Goal: Information Seeking & Learning: Learn about a topic

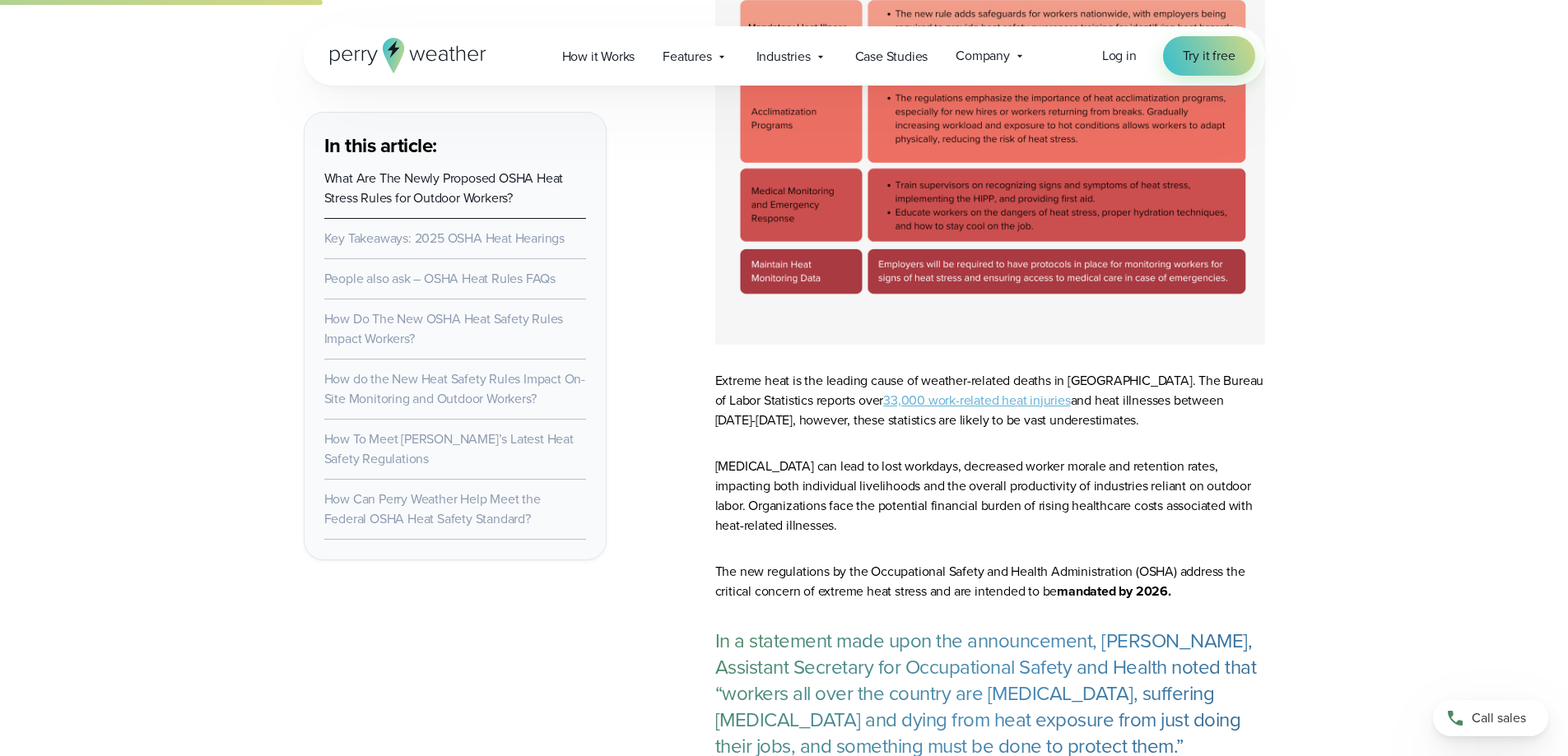
scroll to position [1563, 0]
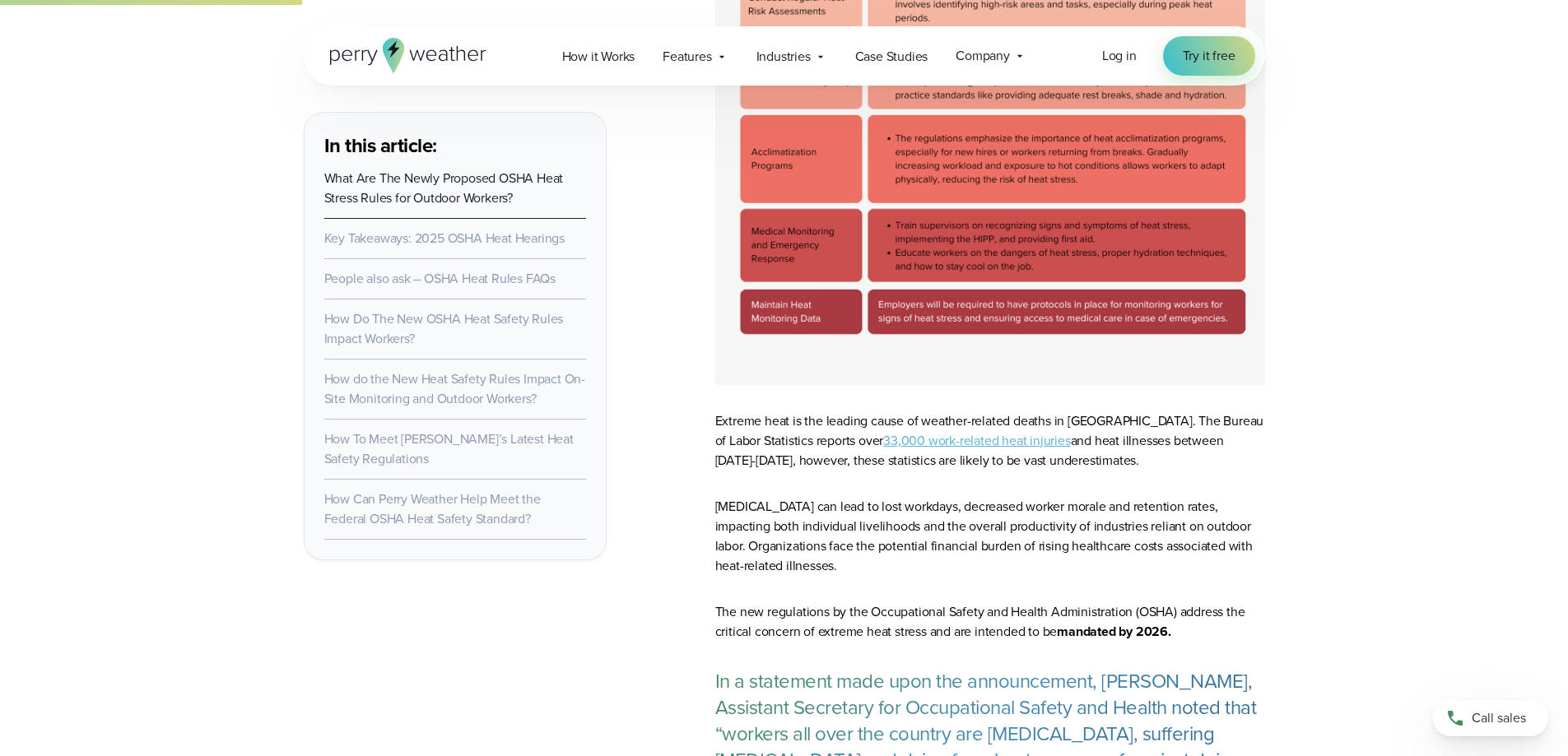
drag, startPoint x: 717, startPoint y: 419, endPoint x: 1301, endPoint y: 377, distance: 585.5
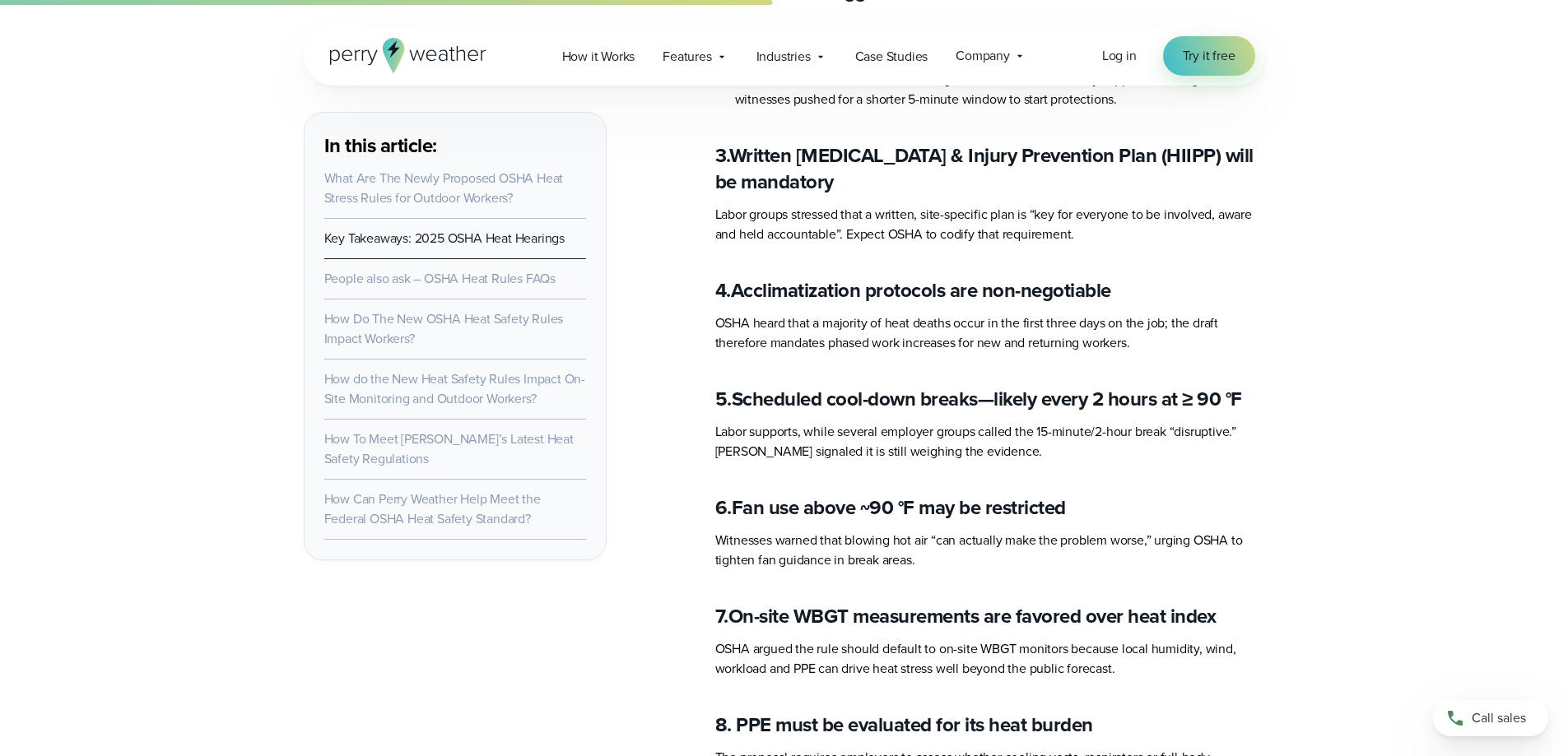
scroll to position [3701, 0]
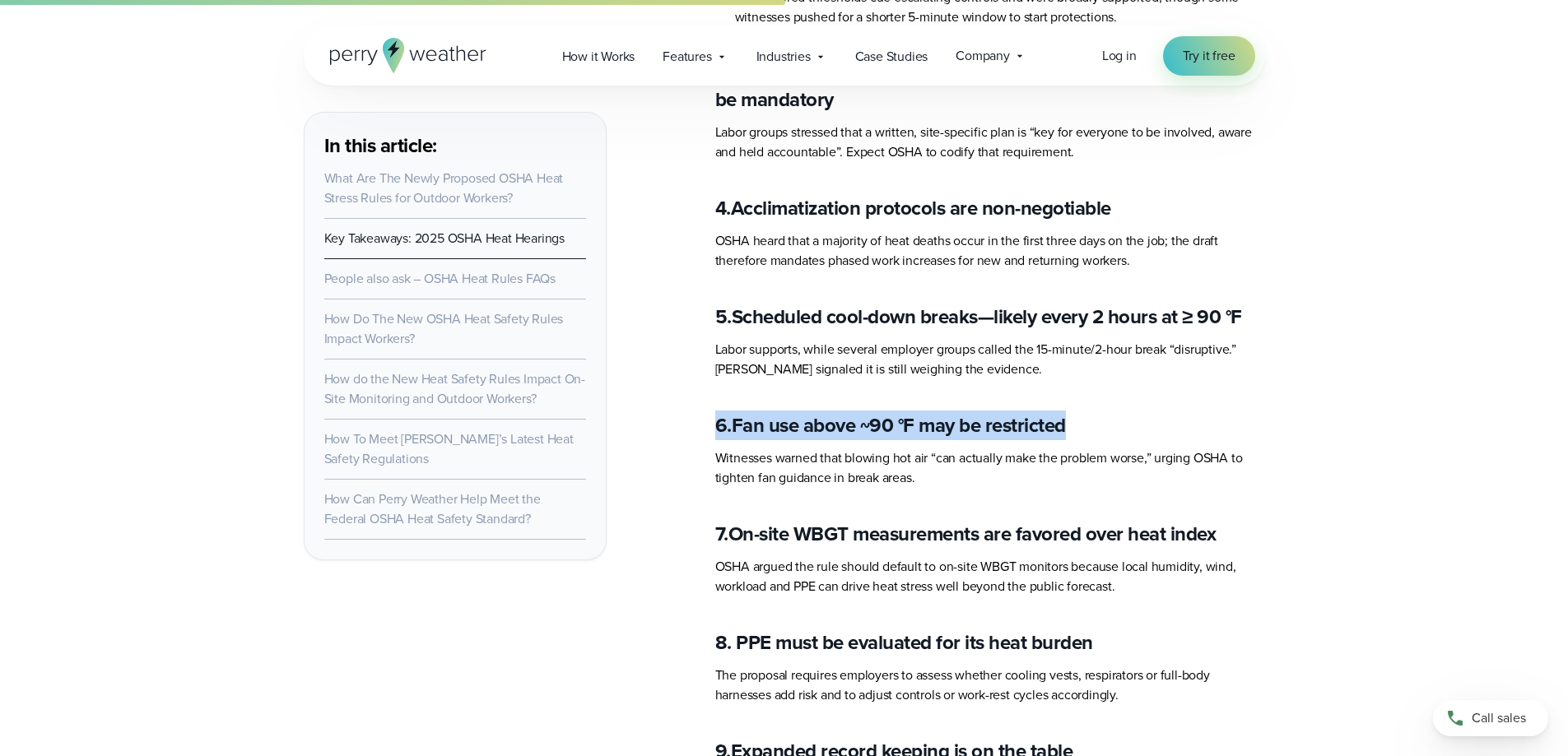
drag, startPoint x: 1075, startPoint y: 412, endPoint x: 710, endPoint y: 398, distance: 365.3
click at [1158, 412] on h4 "6. Fan use above ~90 °F may be restricted" at bounding box center [990, 425] width 550 height 27
drag, startPoint x: 717, startPoint y: 408, endPoint x: 1112, endPoint y: 402, distance: 395.0
click at [1112, 412] on h4 "6. Fan use above ~90 °F may be restricted" at bounding box center [990, 425] width 550 height 27
